Goal: Information Seeking & Learning: Check status

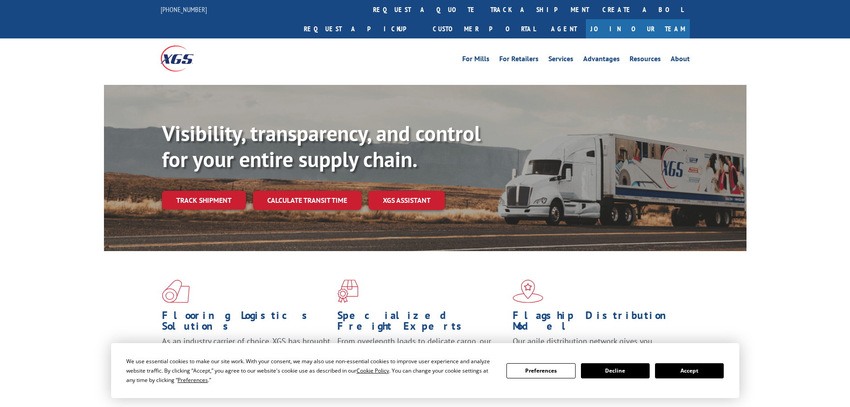
click at [202, 191] on link "Track shipment" at bounding box center [204, 200] width 84 height 19
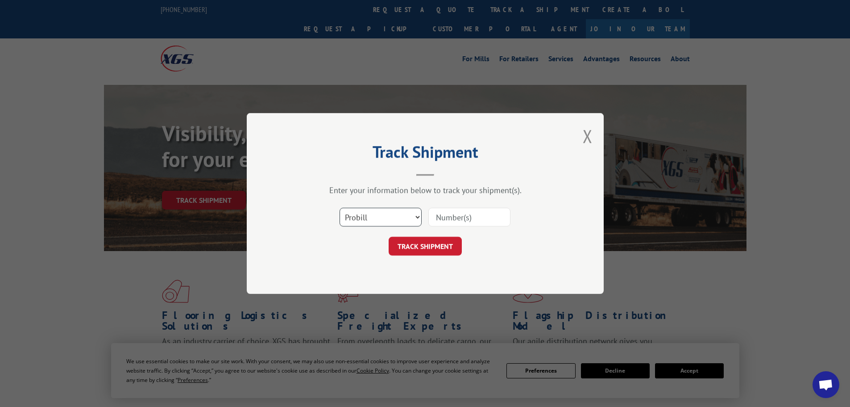
click at [384, 213] on select "Select category... Probill BOL PO" at bounding box center [381, 217] width 82 height 19
select select "po"
click at [340, 208] on select "Select category... Probill BOL PO" at bounding box center [381, 217] width 82 height 19
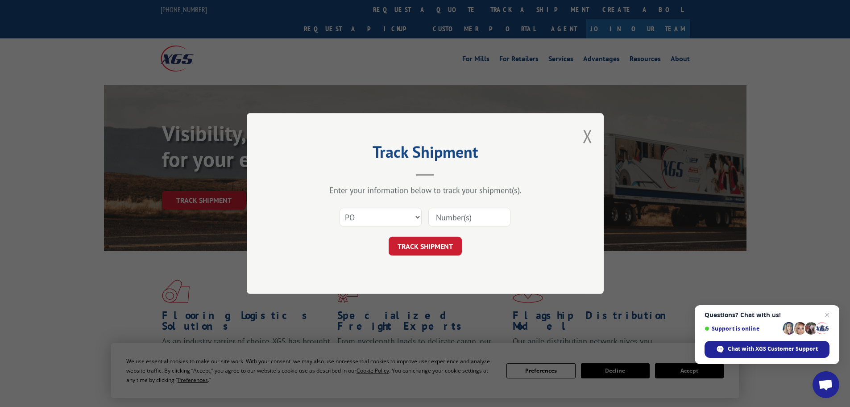
paste input "40532325"
type input "40532325"
click at [442, 241] on button "TRACK SHIPMENT" at bounding box center [425, 246] width 73 height 19
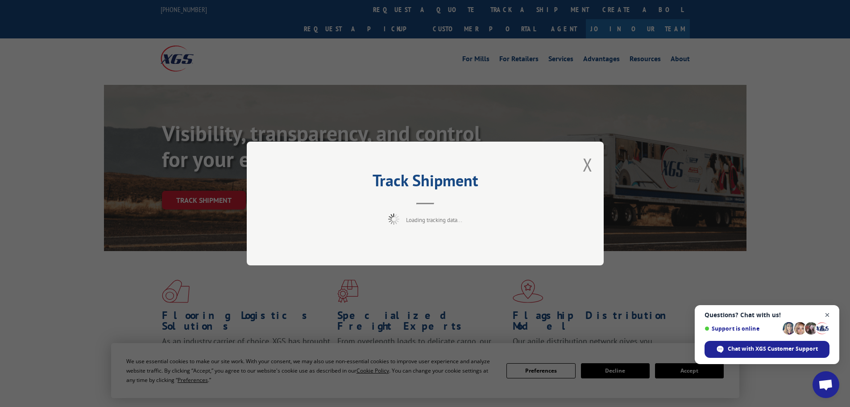
click at [831, 316] on span "Close chat" at bounding box center [827, 314] width 11 height 11
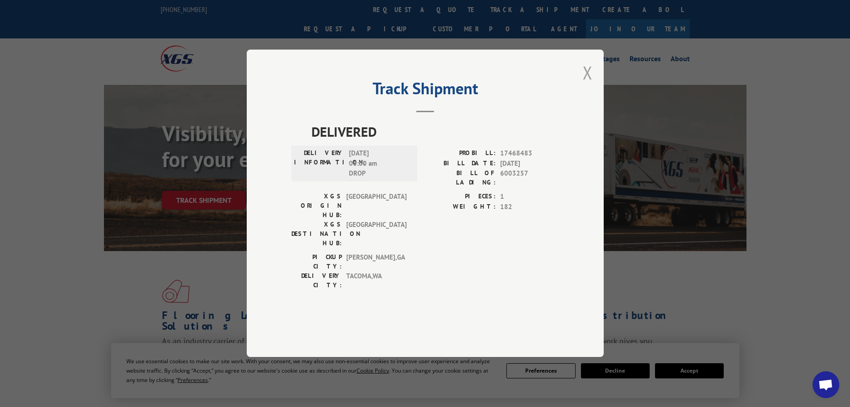
click at [588, 84] on button "Close modal" at bounding box center [588, 73] width 10 height 24
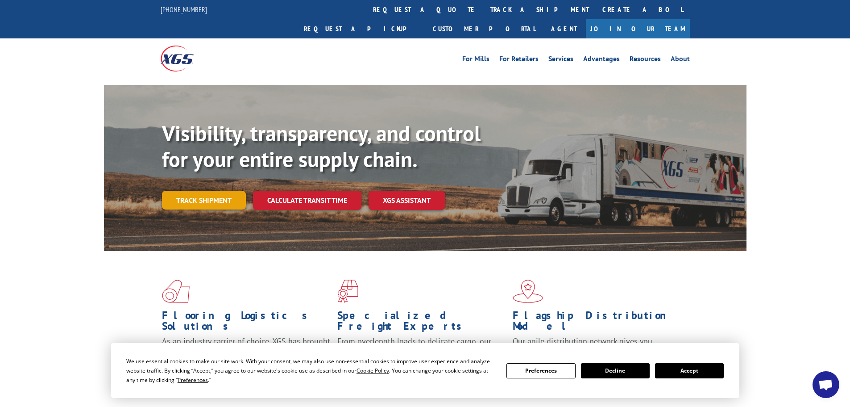
click at [210, 191] on link "Track shipment" at bounding box center [204, 200] width 84 height 19
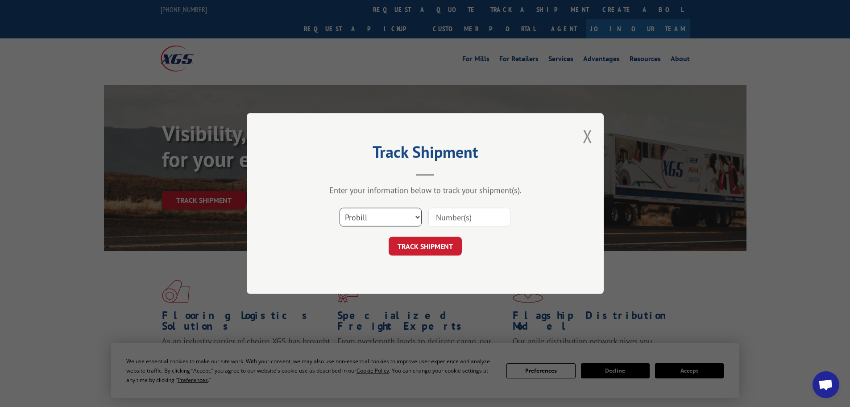
drag, startPoint x: 350, startPoint y: 208, endPoint x: 361, endPoint y: 214, distance: 12.8
click at [353, 209] on select "Select category... Probill BOL PO" at bounding box center [381, 217] width 82 height 19
click at [340, 208] on select "Select category... Probill BOL PO" at bounding box center [381, 217] width 82 height 19
click at [459, 218] on input at bounding box center [469, 217] width 82 height 19
click at [399, 221] on select "Select category... Probill BOL PO" at bounding box center [381, 217] width 82 height 19
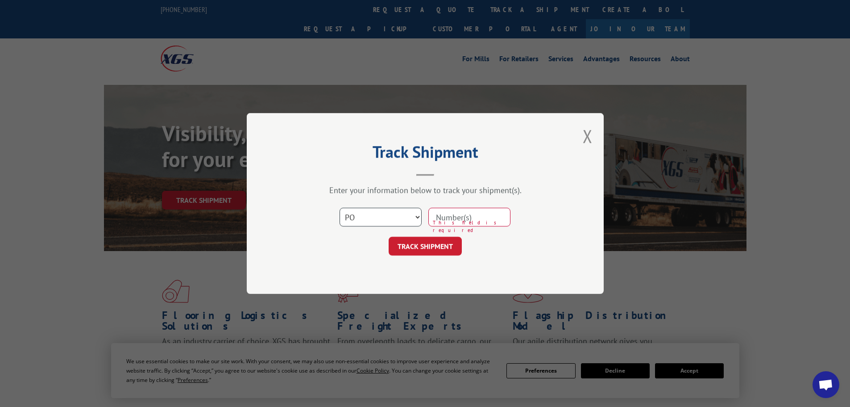
select select "bol"
click at [340, 208] on select "Select category... Probill BOL PO" at bounding box center [381, 217] width 82 height 19
click at [471, 218] on input at bounding box center [469, 217] width 82 height 19
type input "6003257"
click button "TRACK SHIPMENT" at bounding box center [425, 246] width 73 height 19
